Goal: Navigation & Orientation: Find specific page/section

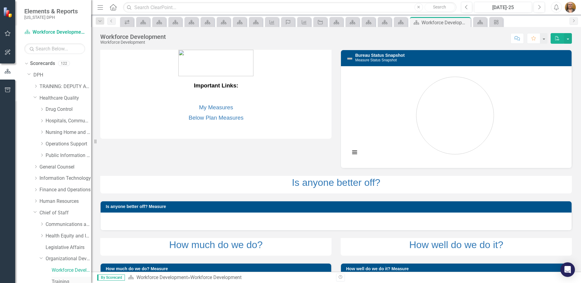
scroll to position [61, 0]
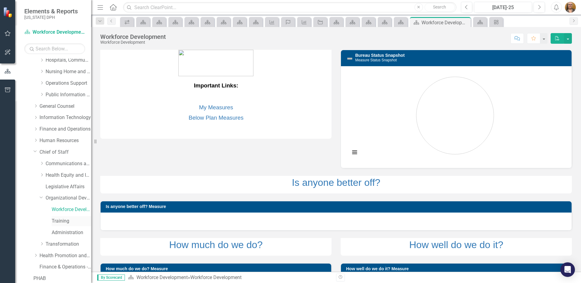
click at [58, 219] on link "Training" at bounding box center [72, 221] width 40 height 7
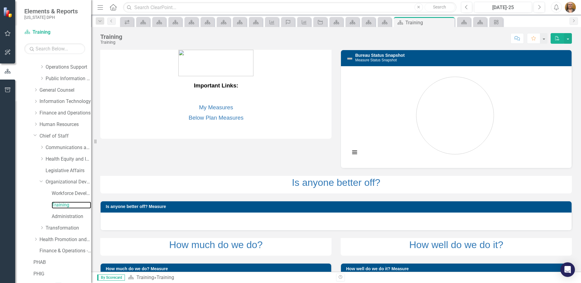
scroll to position [98, 0]
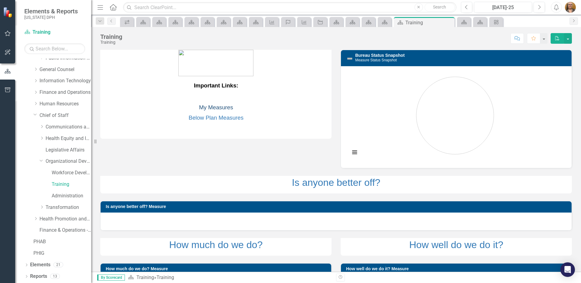
click at [209, 110] on link "My Measures" at bounding box center [216, 107] width 34 height 6
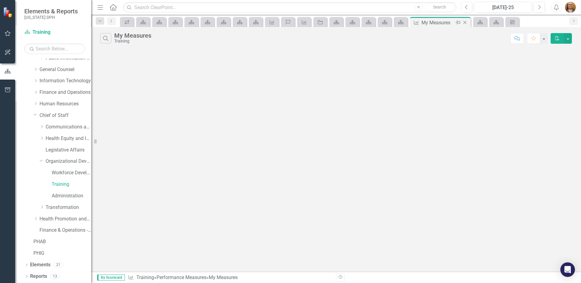
click at [464, 24] on icon "Close" at bounding box center [465, 22] width 6 height 5
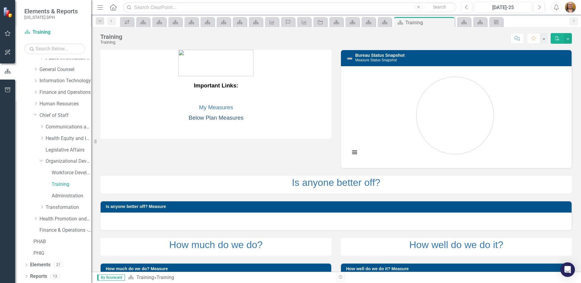
click at [202, 116] on link "Below Plan Measures" at bounding box center [216, 118] width 55 height 6
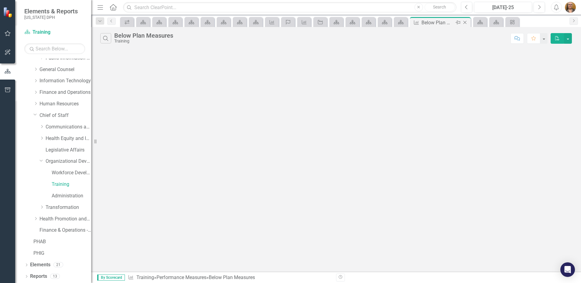
click at [467, 24] on icon "Close" at bounding box center [465, 22] width 6 height 5
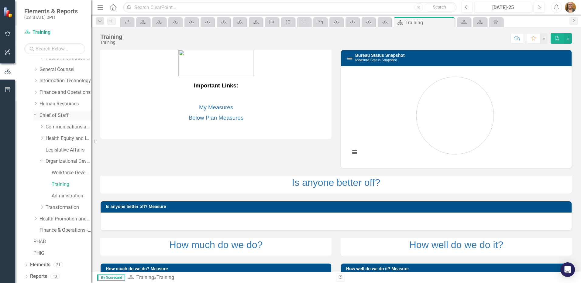
click at [36, 116] on icon "Dropdown" at bounding box center [35, 114] width 4 height 5
click at [35, 92] on icon at bounding box center [35, 92] width 3 height 2
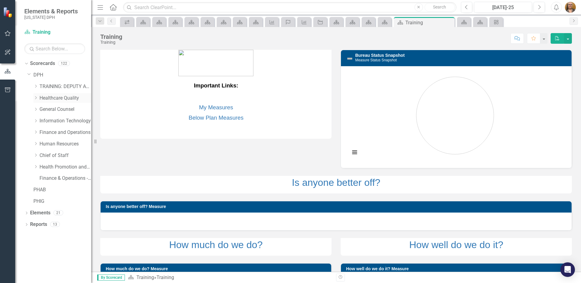
scroll to position [0, 0]
click at [47, 88] on link "TRAINING: DEPUTY AREA" at bounding box center [66, 86] width 52 height 7
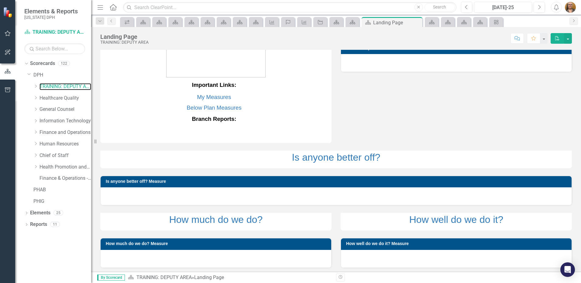
scroll to position [9, 0]
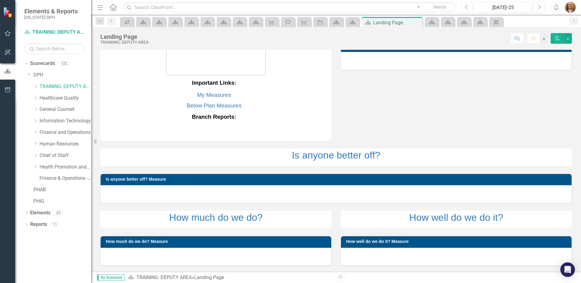
click at [500, 177] on h3 "Is anyone better off? Measure" at bounding box center [337, 179] width 463 height 5
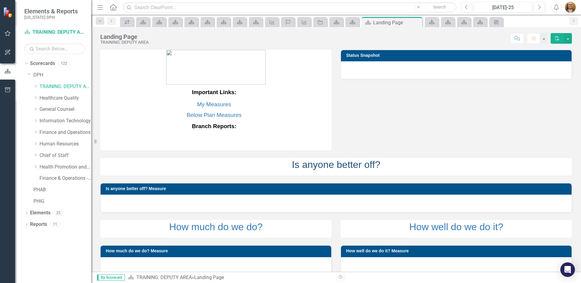
click at [316, 166] on link "Is anyone better off?" at bounding box center [336, 164] width 88 height 11
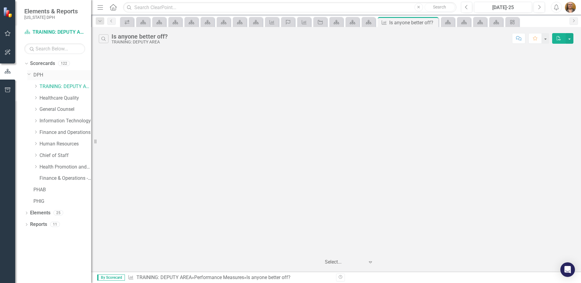
click at [29, 75] on icon "Dropdown" at bounding box center [29, 74] width 4 height 5
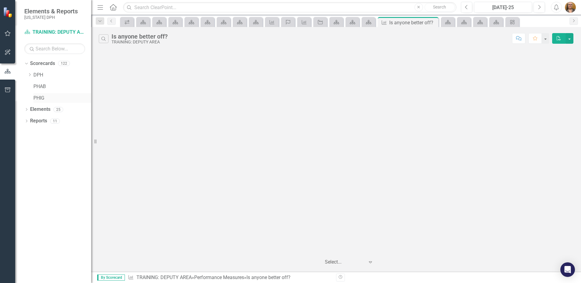
click at [36, 98] on link "PHIG" at bounding box center [62, 98] width 58 height 7
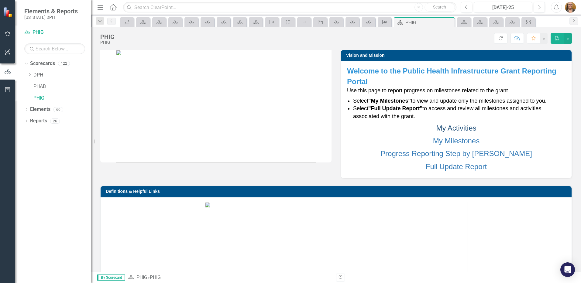
click at [443, 128] on link "My Activities" at bounding box center [456, 128] width 40 height 8
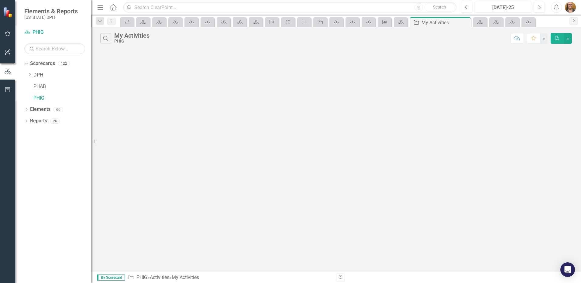
click at [111, 23] on link "Previous" at bounding box center [111, 21] width 9 height 7
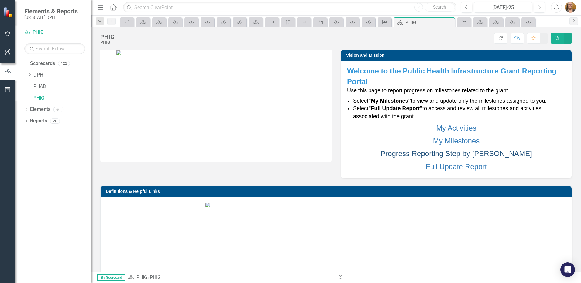
click at [433, 154] on link "Progress Reporting Step by [PERSON_NAME]" at bounding box center [457, 154] width 152 height 8
click at [426, 169] on link "Full Update Report" at bounding box center [456, 167] width 61 height 8
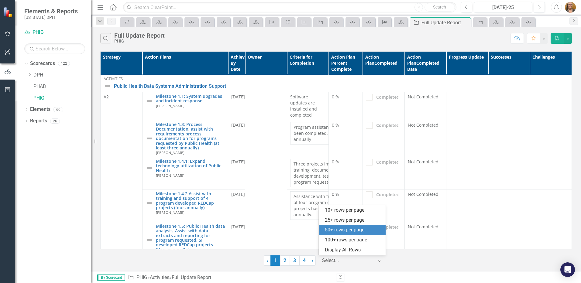
click at [351, 261] on div at bounding box center [348, 261] width 52 height 8
click at [342, 243] on div "100+ rows per page" at bounding box center [353, 240] width 57 height 7
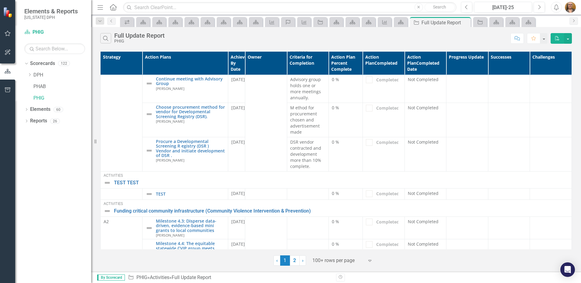
scroll to position [578, 0]
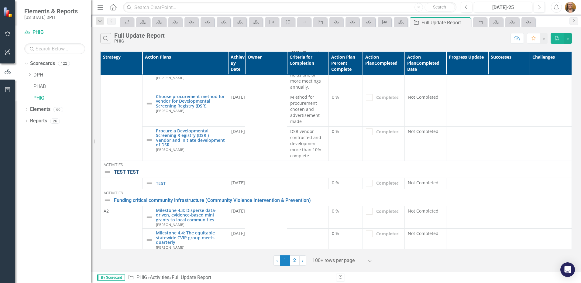
click at [130, 170] on link "TEST TEST" at bounding box center [341, 172] width 455 height 5
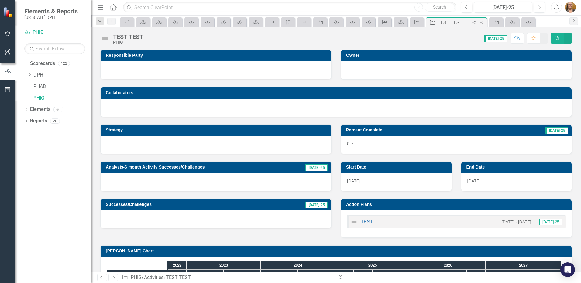
click at [482, 22] on icon "Close" at bounding box center [481, 22] width 6 height 5
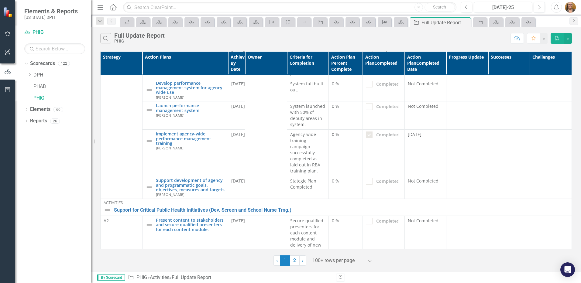
scroll to position [274, 0]
